Goal: Transaction & Acquisition: Book appointment/travel/reservation

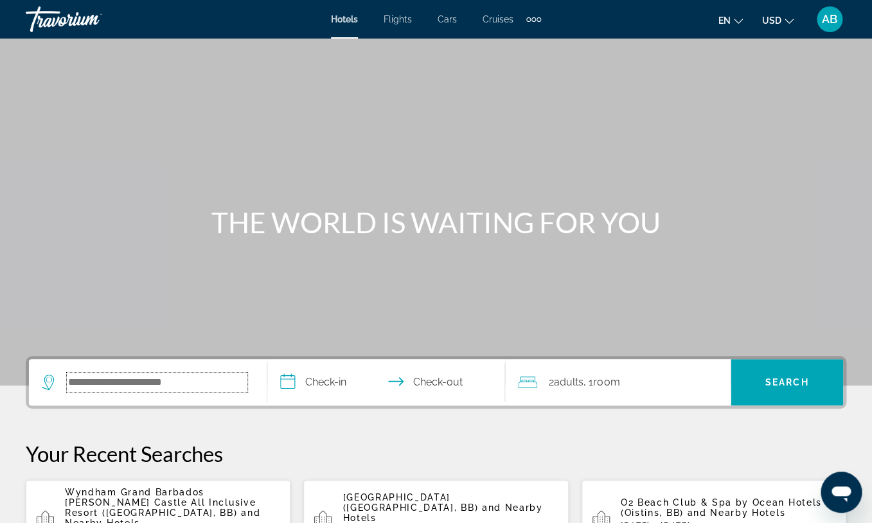
click at [186, 385] on input "Search widget" at bounding box center [157, 382] width 181 height 19
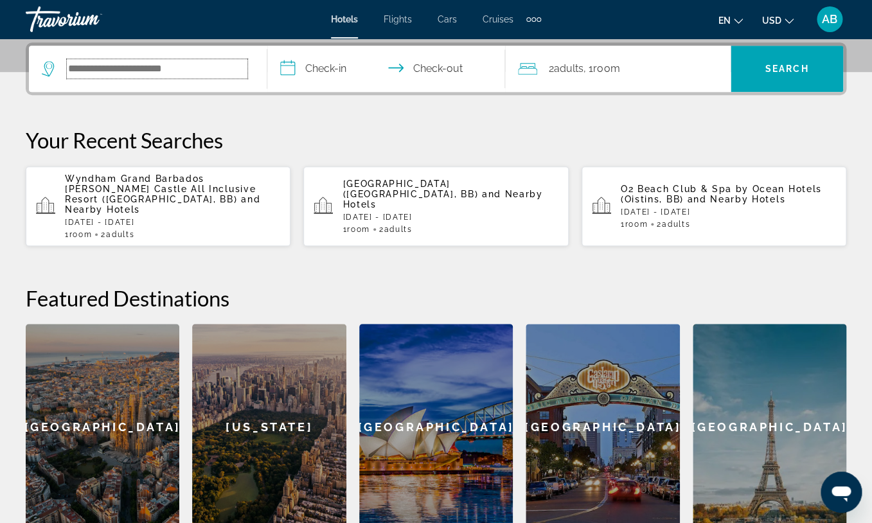
scroll to position [314, 0]
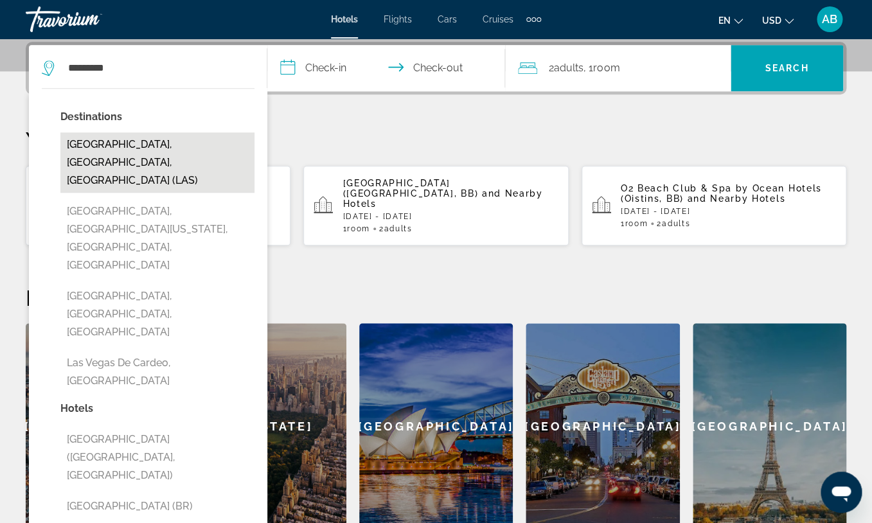
click at [160, 148] on button "[GEOGRAPHIC_DATA], [GEOGRAPHIC_DATA], [GEOGRAPHIC_DATA] (LAS)" at bounding box center [157, 162] width 194 height 60
type input "**********"
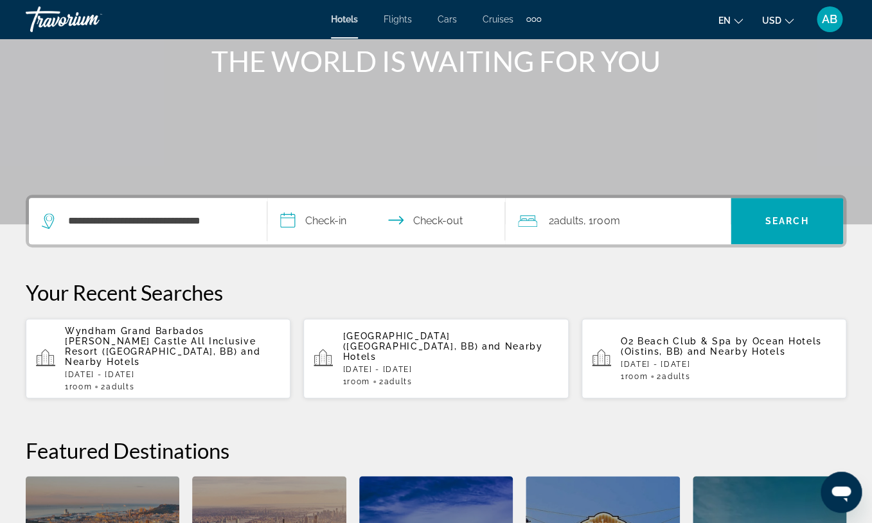
click at [321, 218] on input "**********" at bounding box center [389, 223] width 244 height 50
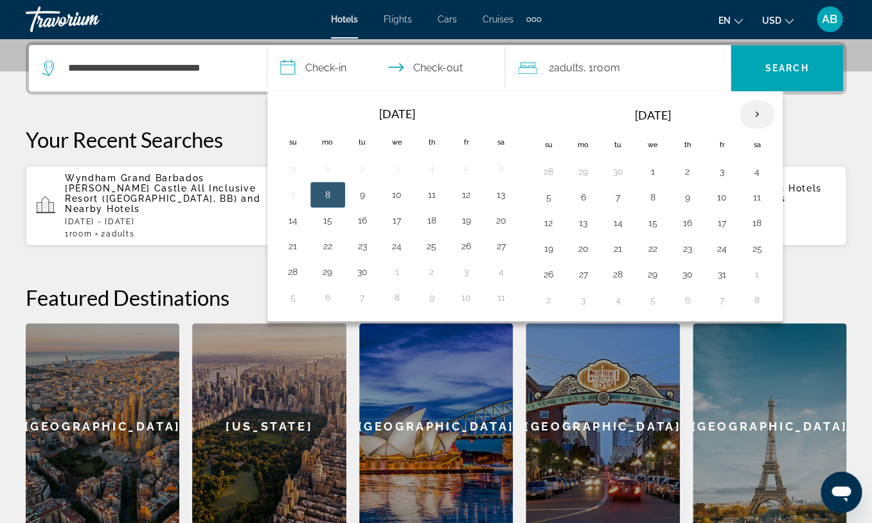
click at [766, 117] on th "Next month" at bounding box center [757, 114] width 35 height 28
click at [692, 248] on button "20" at bounding box center [688, 249] width 21 height 18
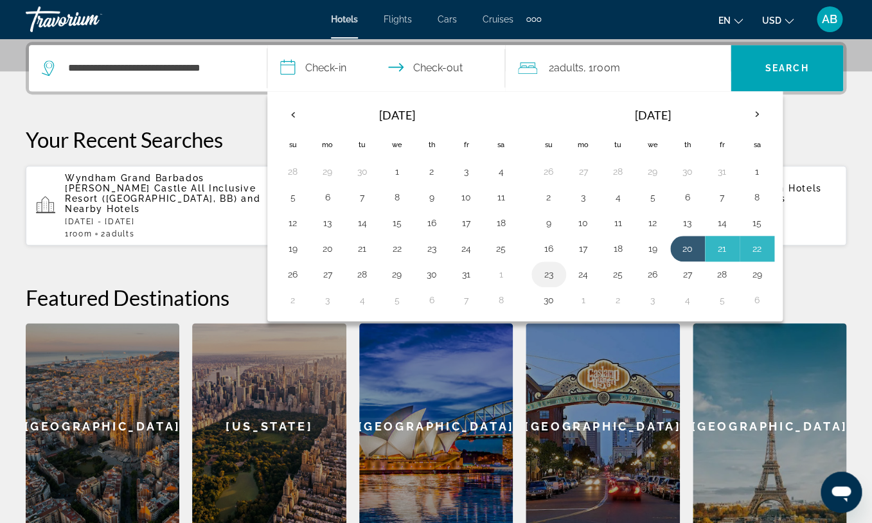
click at [546, 273] on button "23" at bounding box center [549, 275] width 21 height 18
type input "**********"
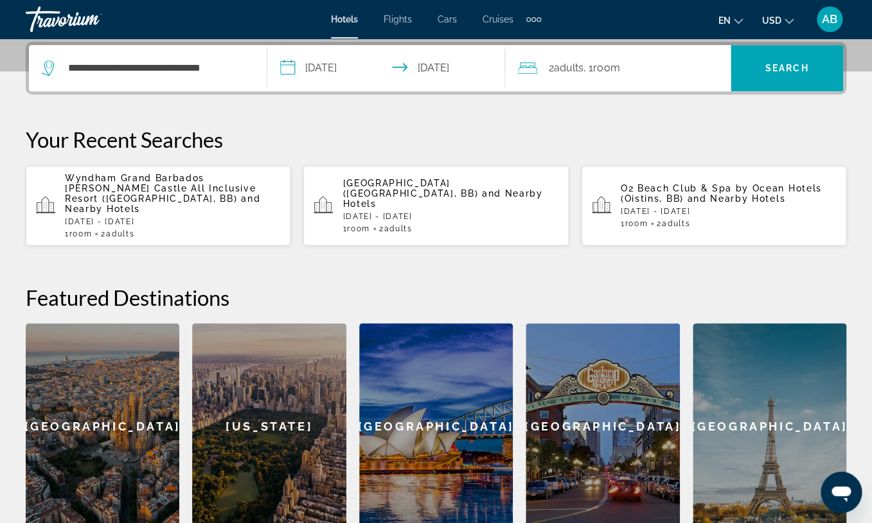
click at [574, 72] on span "Adults" at bounding box center [569, 68] width 30 height 12
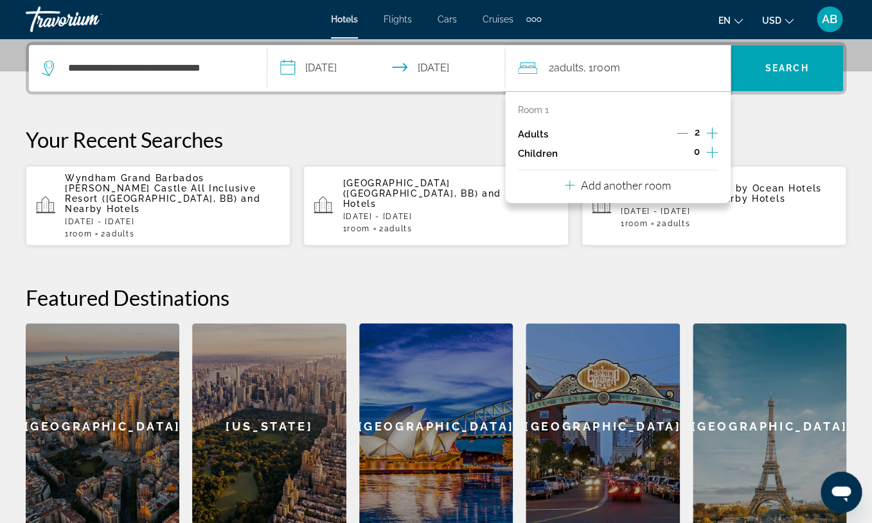
click at [714, 153] on icon "Increment children" at bounding box center [713, 153] width 12 height 12
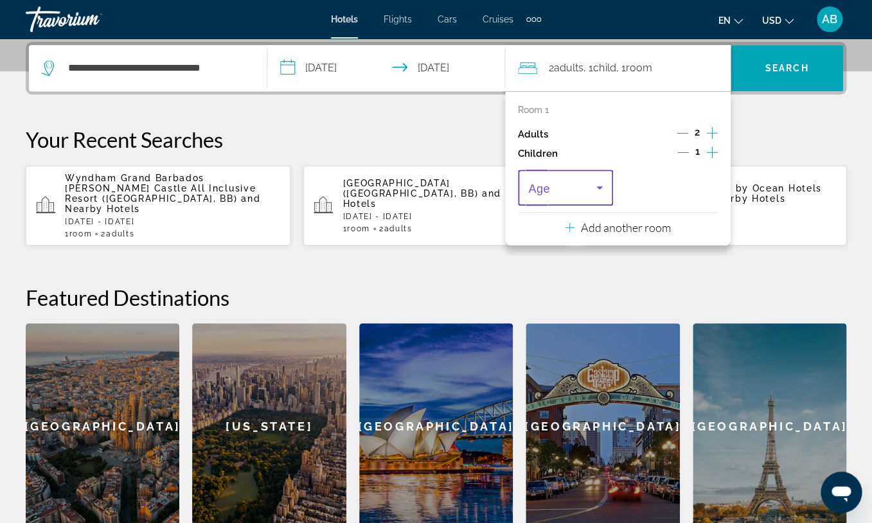
click at [579, 186] on span "Travelers: 2 adults, 1 child" at bounding box center [562, 187] width 68 height 15
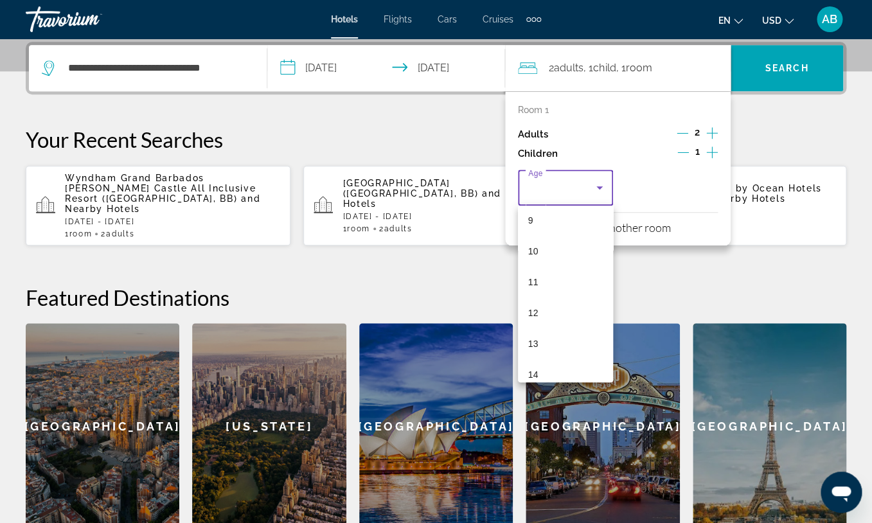
scroll to position [389, 0]
click at [669, 282] on div at bounding box center [436, 261] width 872 height 523
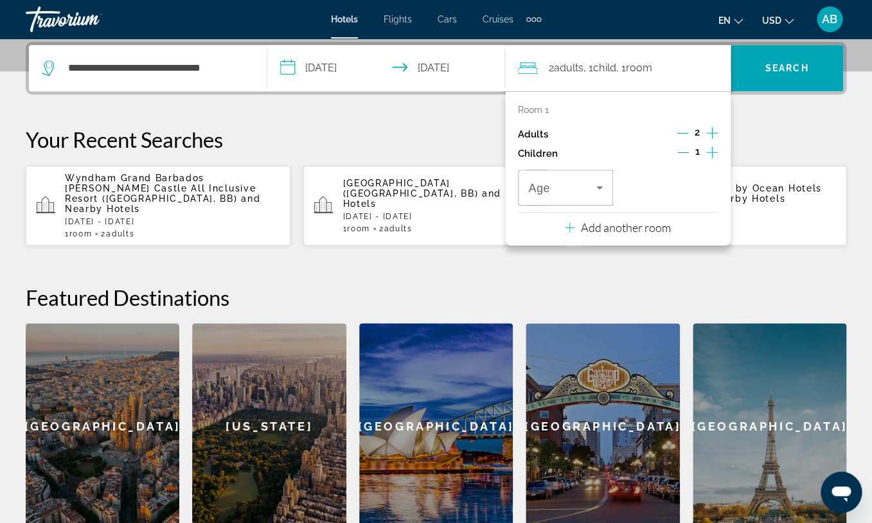
click at [686, 153] on icon "Decrement children" at bounding box center [684, 152] width 12 height 1
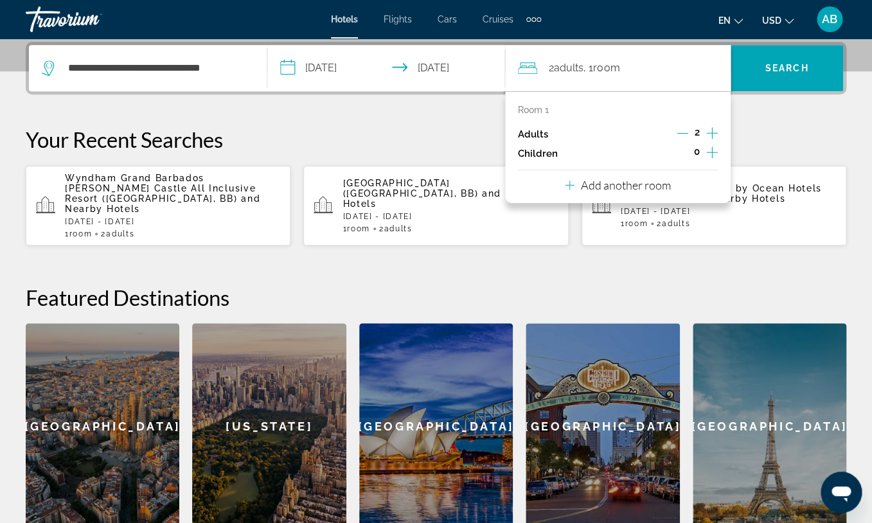
click at [545, 108] on p "Room 1" at bounding box center [533, 110] width 31 height 10
click at [623, 189] on p "Add another room" at bounding box center [626, 185] width 90 height 14
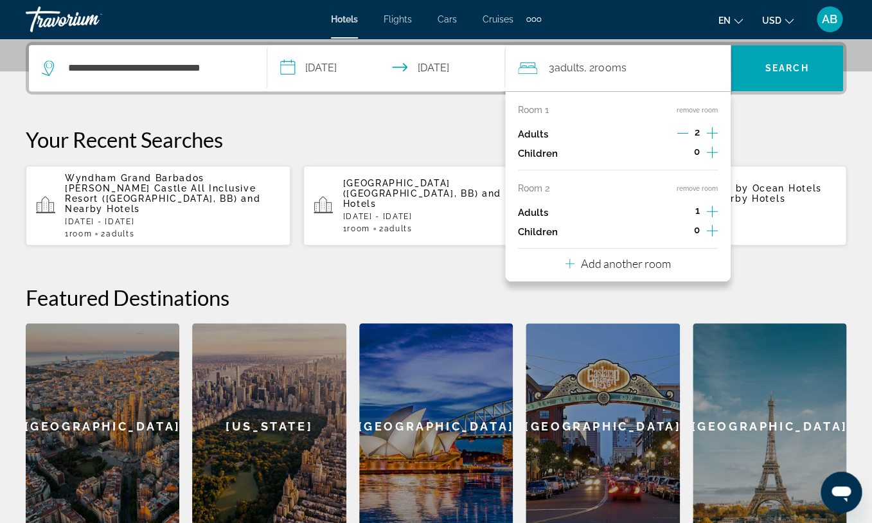
click at [710, 214] on icon "Increment adults" at bounding box center [713, 211] width 12 height 15
click at [709, 130] on icon "Increment adults" at bounding box center [713, 132] width 12 height 15
click at [689, 135] on div "3" at bounding box center [697, 134] width 41 height 19
click at [686, 135] on icon "Decrement adults" at bounding box center [683, 133] width 12 height 12
click at [786, 69] on span "Search" at bounding box center [788, 68] width 44 height 10
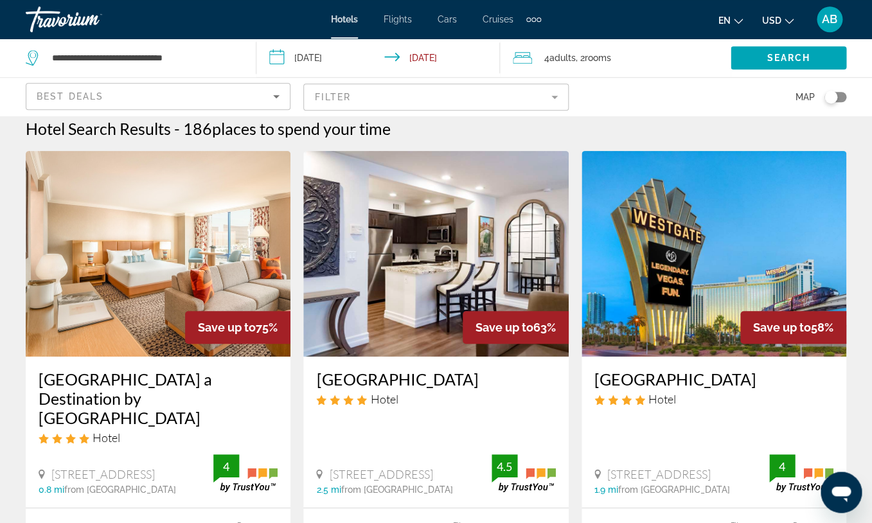
scroll to position [10, 0]
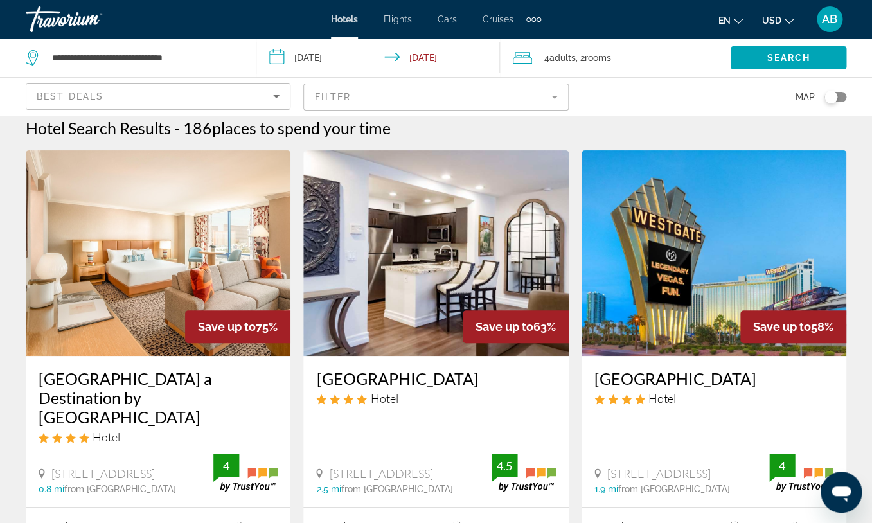
click at [329, 102] on mat-form-field "Filter" at bounding box center [435, 97] width 265 height 27
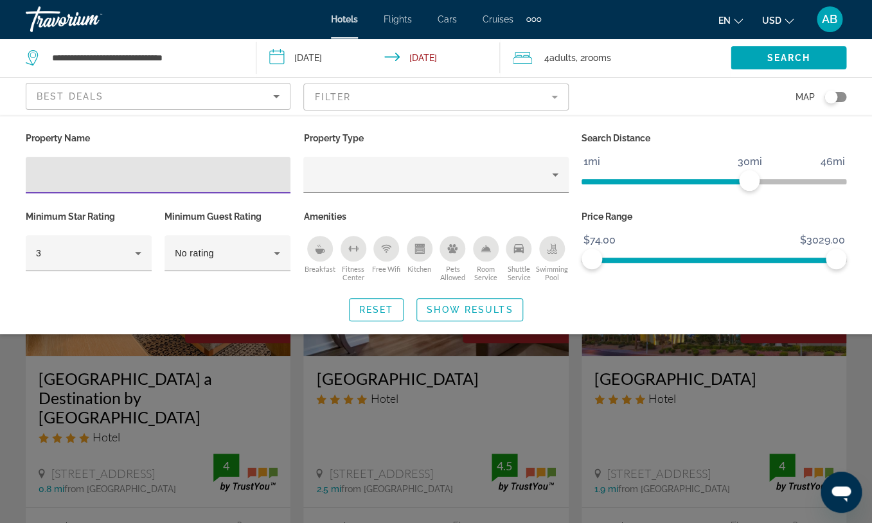
click at [662, 96] on div "Map" at bounding box center [714, 97] width 265 height 38
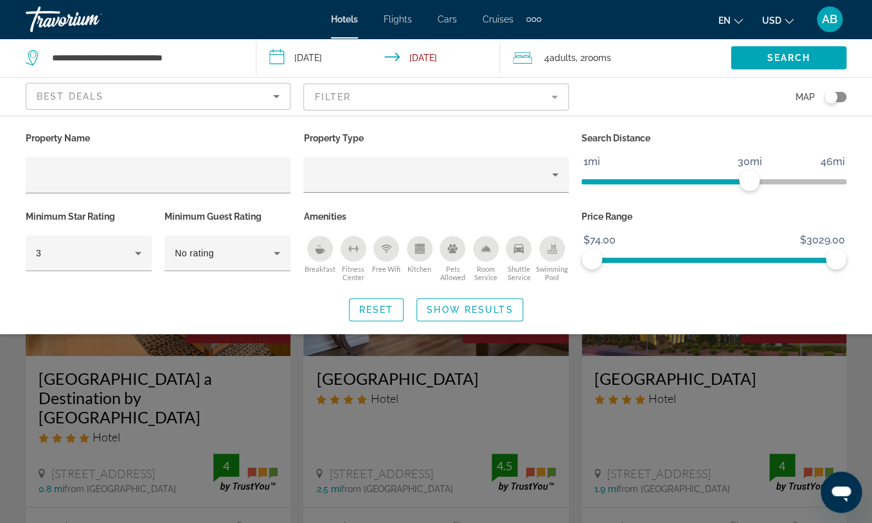
click at [816, 401] on div "Search widget" at bounding box center [436, 358] width 872 height 330
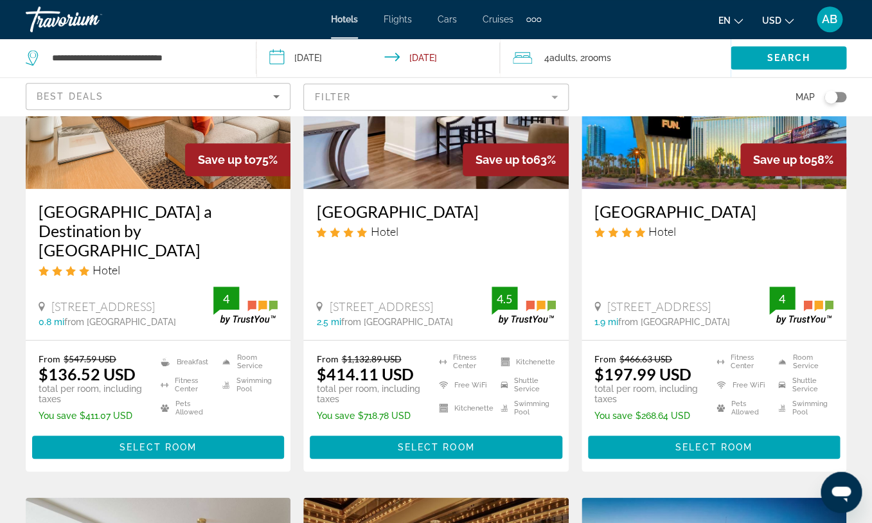
scroll to position [0, 0]
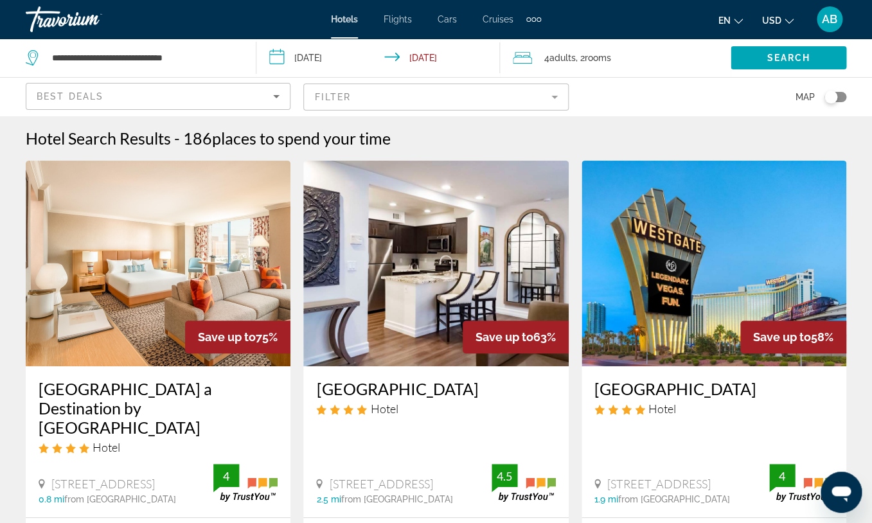
click at [477, 92] on mat-form-field "Filter" at bounding box center [435, 97] width 265 height 27
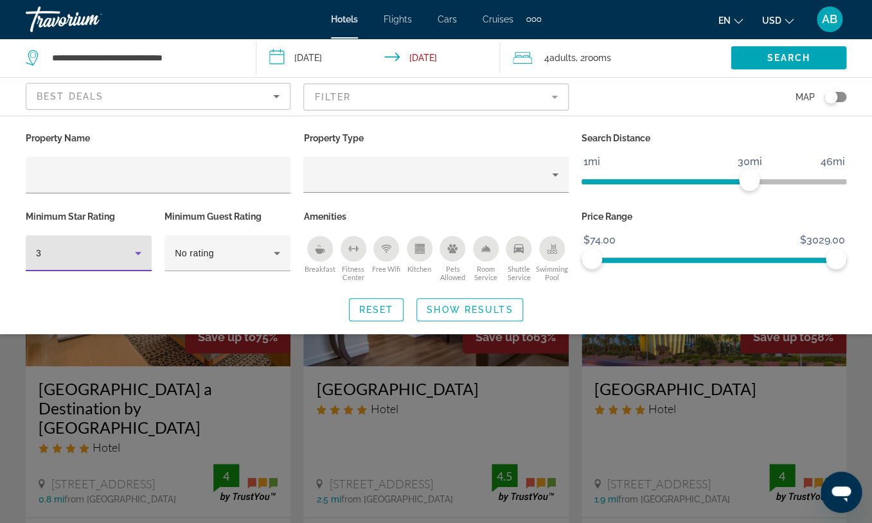
click at [121, 248] on div "3" at bounding box center [85, 253] width 99 height 15
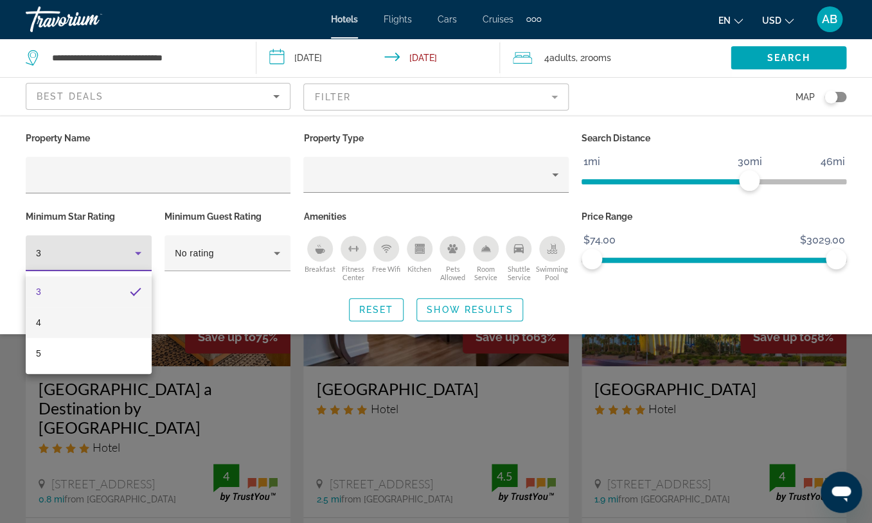
click at [60, 332] on mat-option "4" at bounding box center [89, 322] width 126 height 31
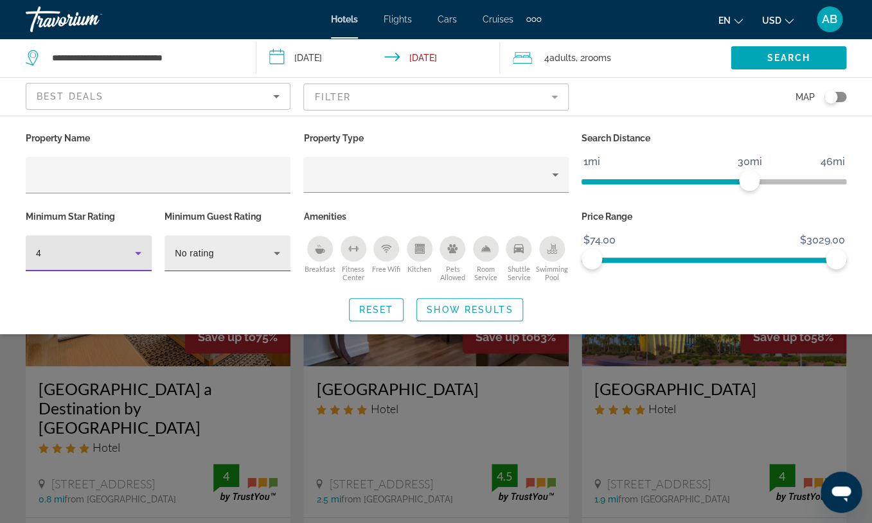
click at [256, 246] on div "No rating" at bounding box center [224, 253] width 99 height 15
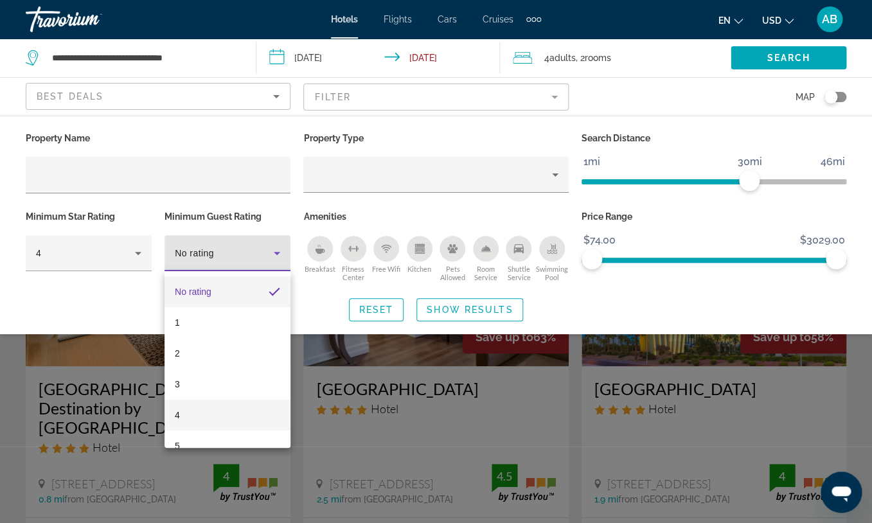
click at [224, 413] on mat-option "4" at bounding box center [228, 415] width 126 height 31
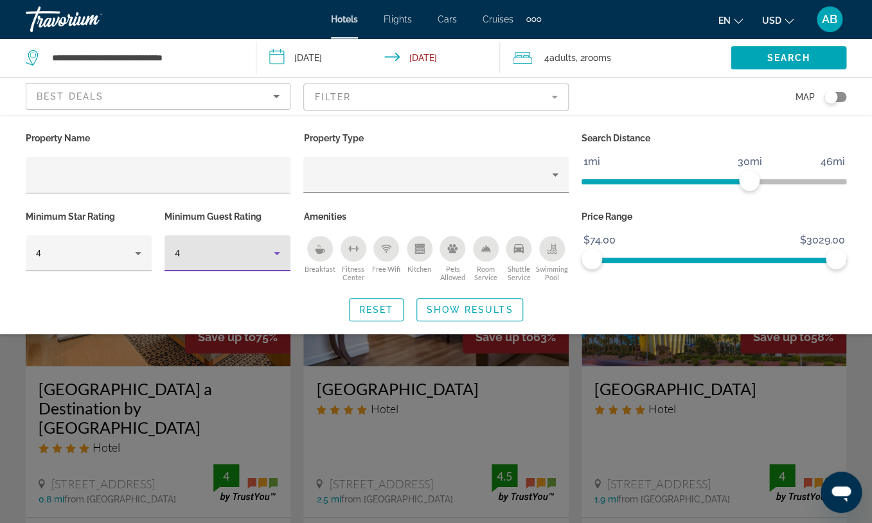
click at [213, 257] on div "4" at bounding box center [224, 253] width 99 height 15
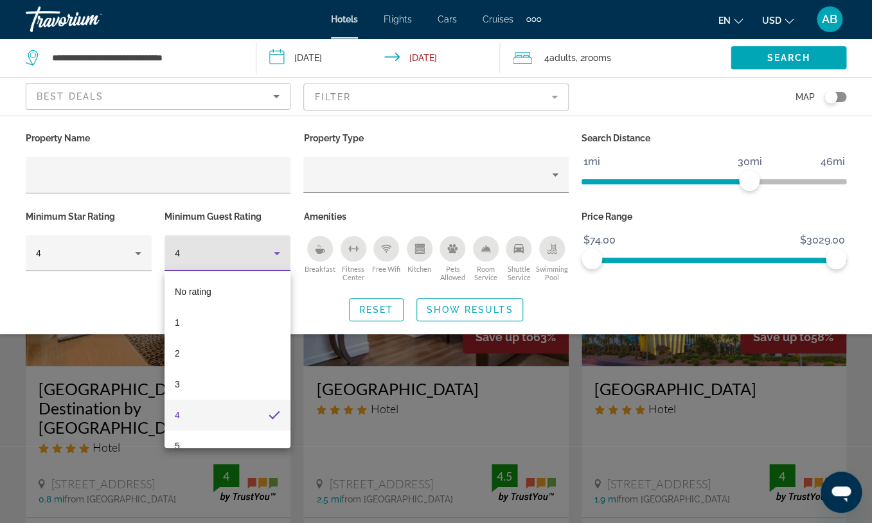
scroll to position [19, 0]
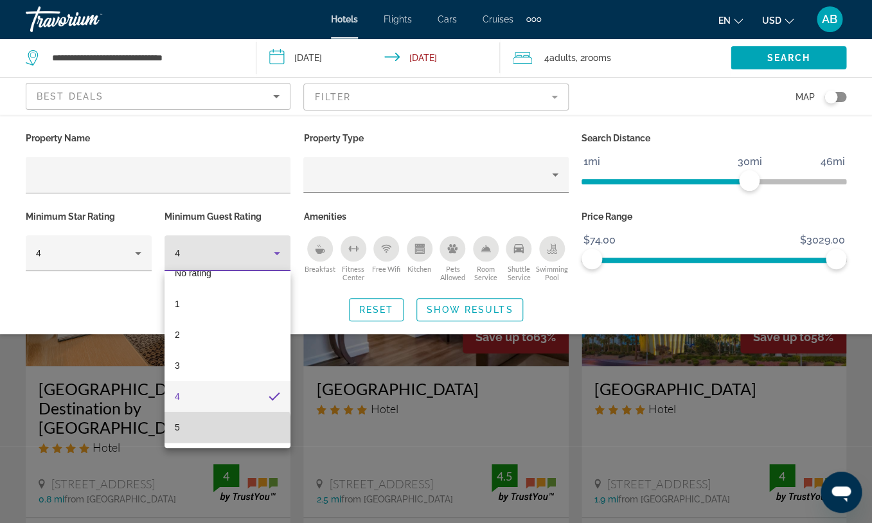
click at [227, 436] on mat-option "5" at bounding box center [228, 427] width 126 height 31
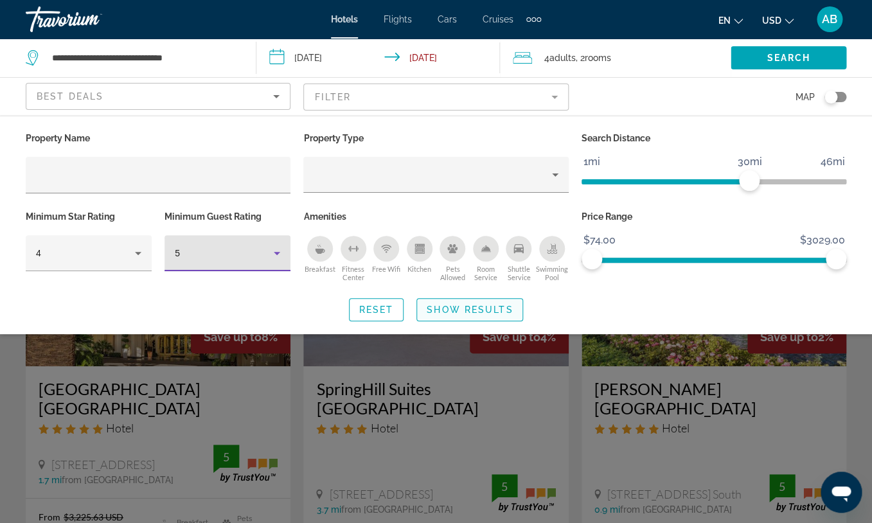
click at [445, 307] on span "Show Results" at bounding box center [470, 310] width 86 height 10
